Goal: Task Accomplishment & Management: Complete application form

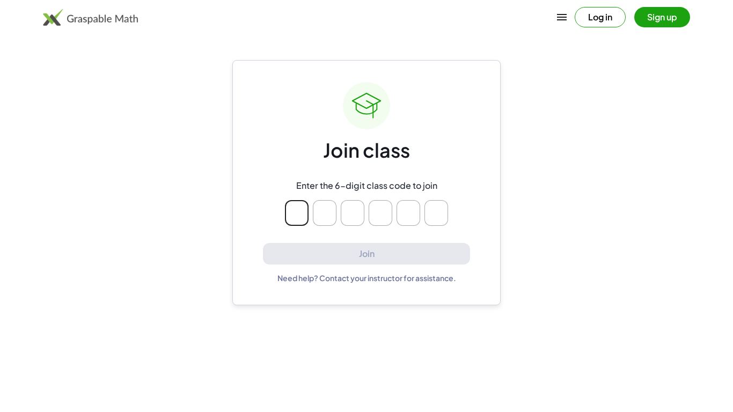
type input "*"
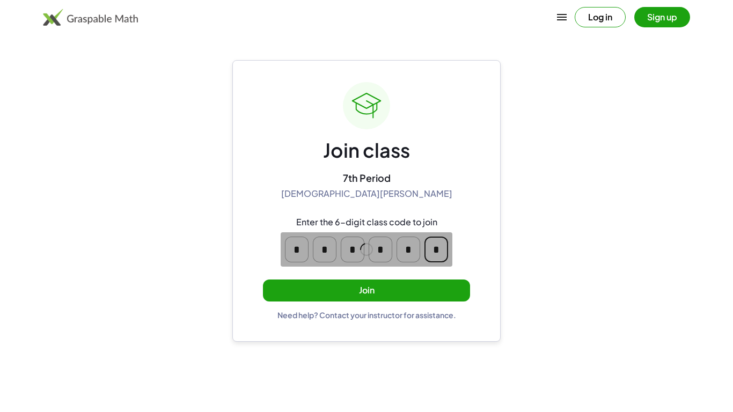
type input "*"
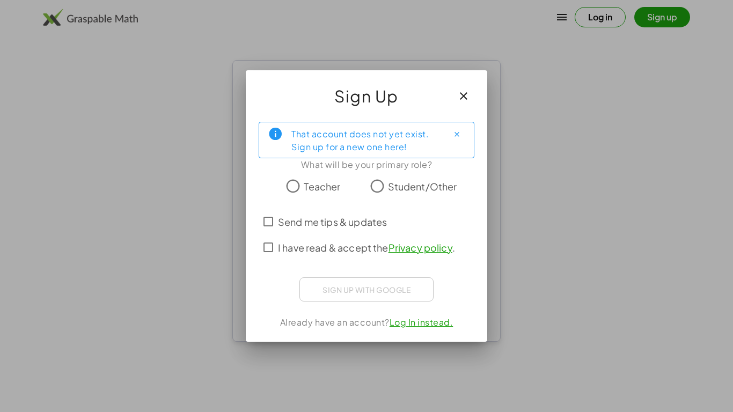
click at [253, 260] on div "That account does not yet exist. Sign up for a new one here! What will be your …" at bounding box center [366, 227] width 241 height 229
